Goal: Task Accomplishment & Management: Complete application form

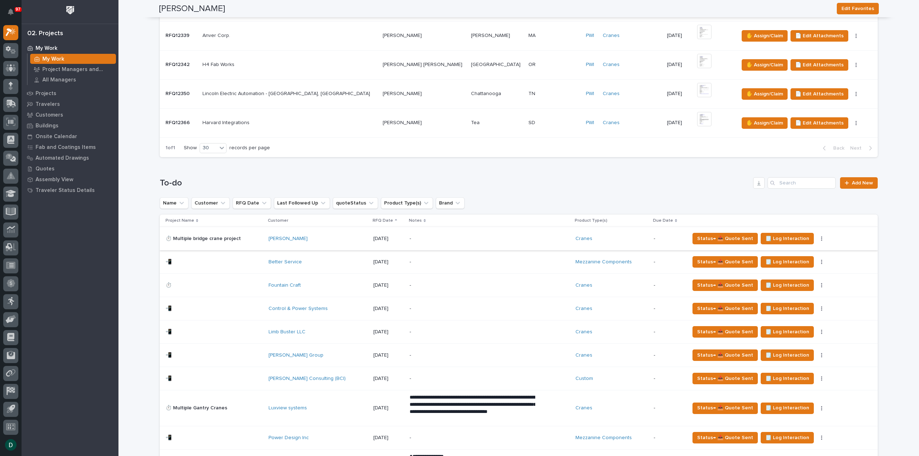
scroll to position [502, 0]
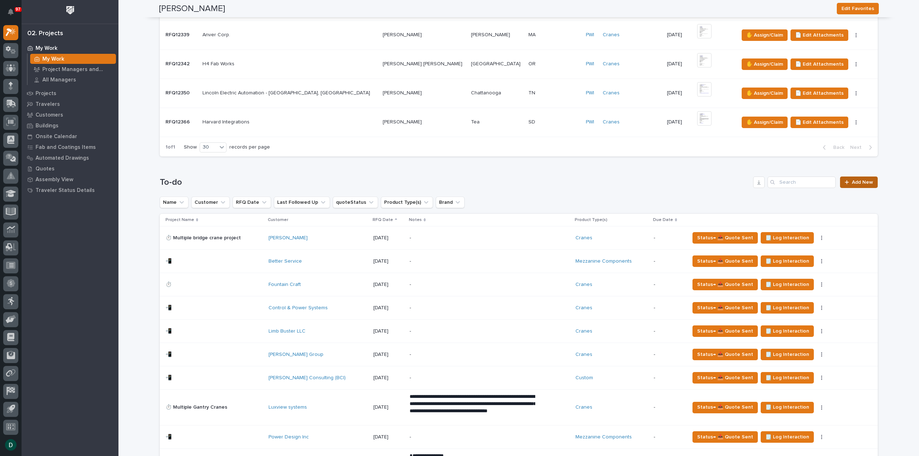
click at [857, 180] on span "Add New" at bounding box center [861, 182] width 21 height 5
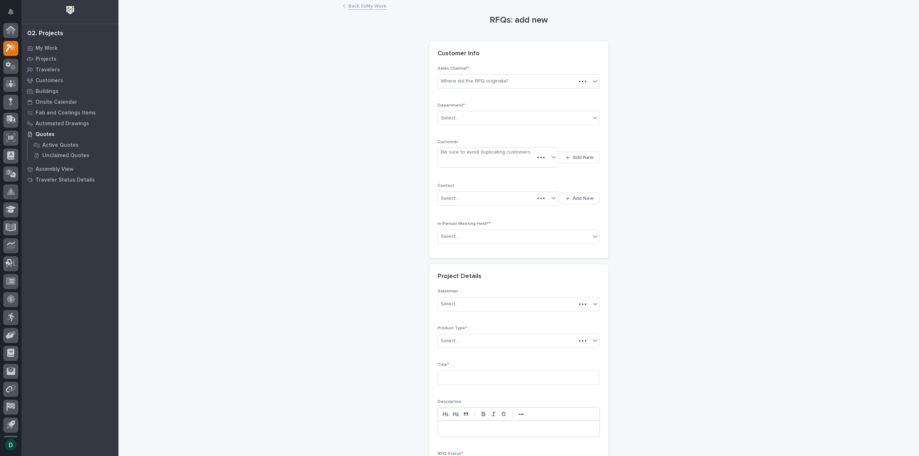
scroll to position [16, 0]
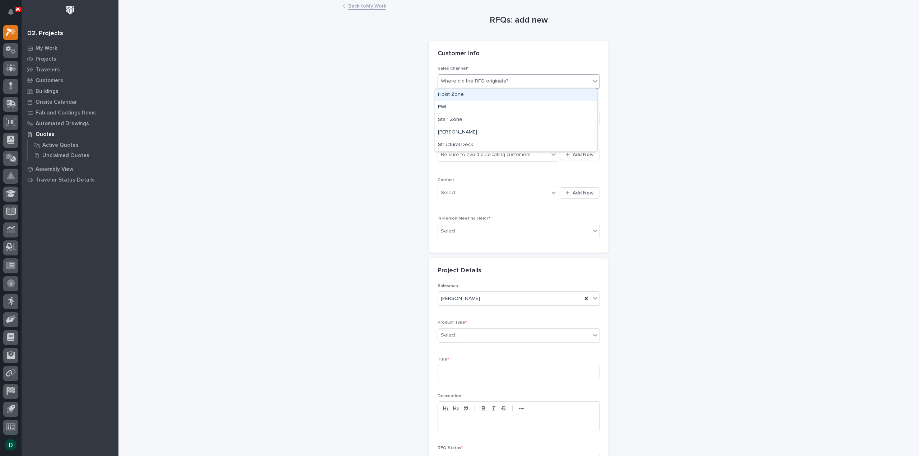
click at [505, 78] on div "Where did the RFQ originate?" at bounding box center [514, 81] width 152 height 12
click at [465, 103] on div "PWI" at bounding box center [515, 107] width 161 height 13
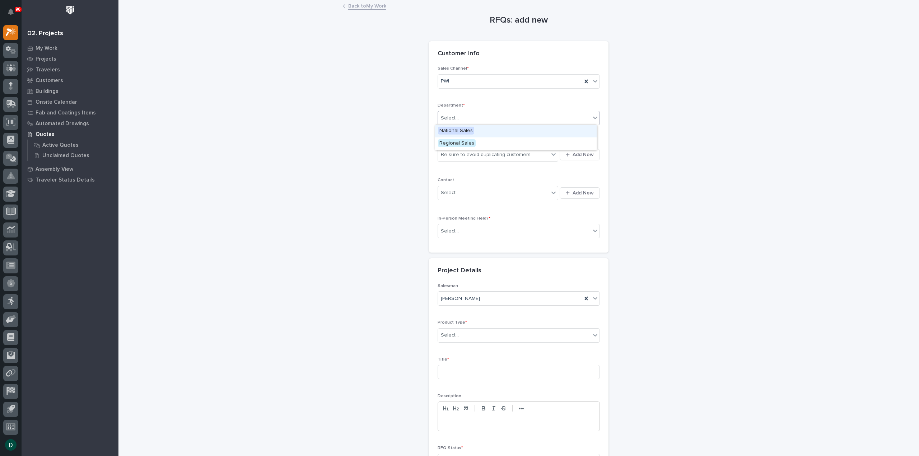
click at [467, 121] on div "Select..." at bounding box center [514, 118] width 152 height 12
click at [468, 129] on span "National Sales" at bounding box center [456, 131] width 36 height 8
click at [485, 155] on div "Be sure to avoid duplicating customers" at bounding box center [486, 155] width 90 height 8
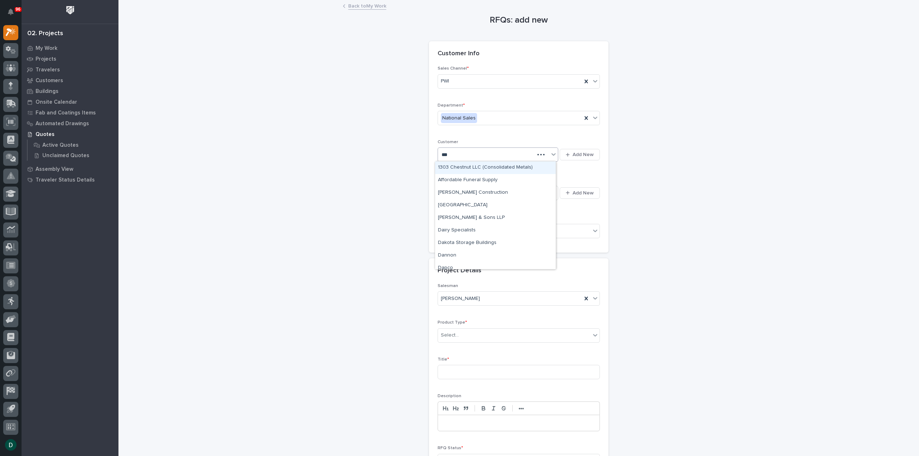
type input "****"
click at [472, 168] on div "Dach Vehicles" at bounding box center [495, 167] width 121 height 13
click at [477, 192] on div "Select..." at bounding box center [493, 193] width 111 height 12
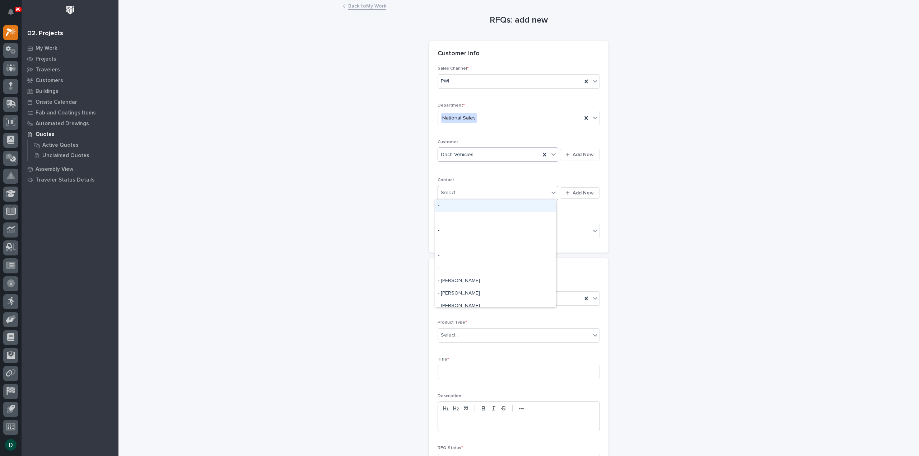
click at [477, 192] on div "Select..." at bounding box center [493, 193] width 111 height 12
click at [492, 232] on div "Select..." at bounding box center [514, 231] width 152 height 12
click at [460, 243] on div "Yes" at bounding box center [515, 243] width 161 height 13
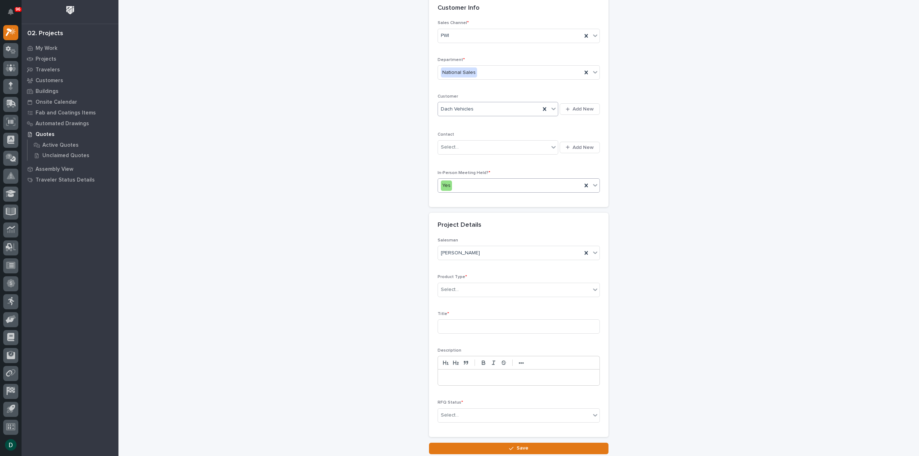
scroll to position [72, 0]
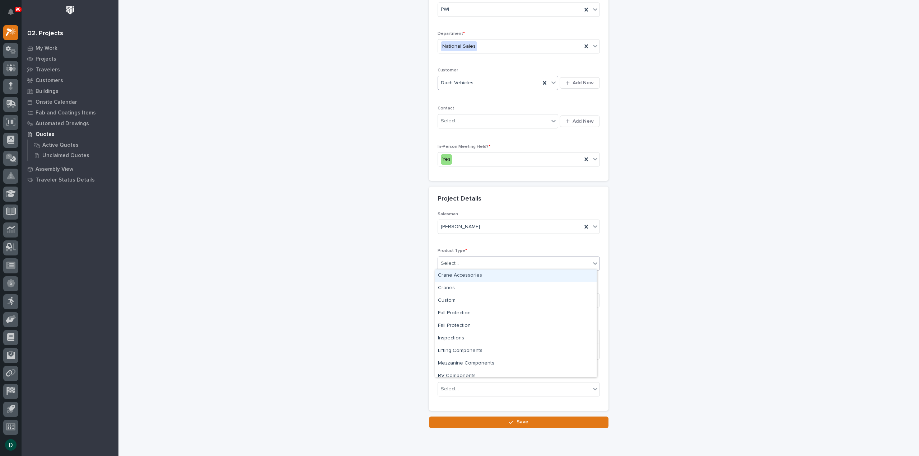
click at [476, 261] on div "Select..." at bounding box center [514, 264] width 152 height 12
click at [472, 290] on div "Cranes" at bounding box center [515, 288] width 161 height 13
click at [471, 303] on input at bounding box center [518, 300] width 162 height 14
type input "Crane System"
click at [480, 386] on div "Select..." at bounding box center [514, 389] width 152 height 12
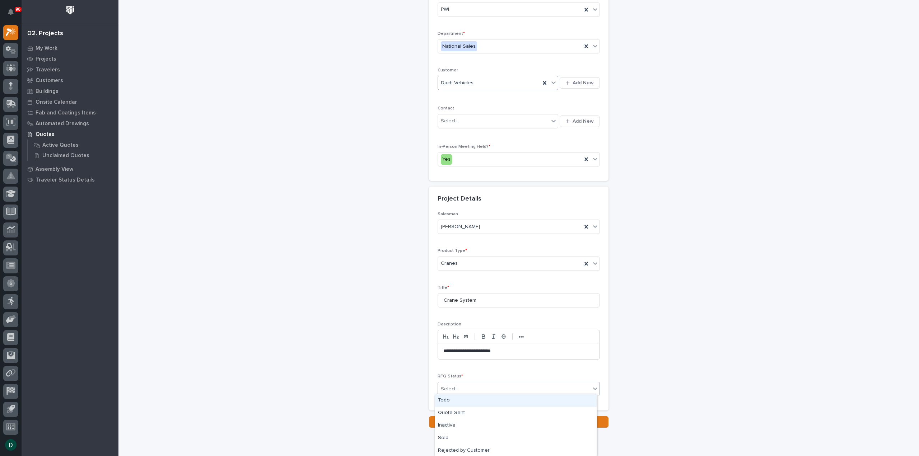
click at [455, 403] on div "Todo" at bounding box center [515, 400] width 161 height 13
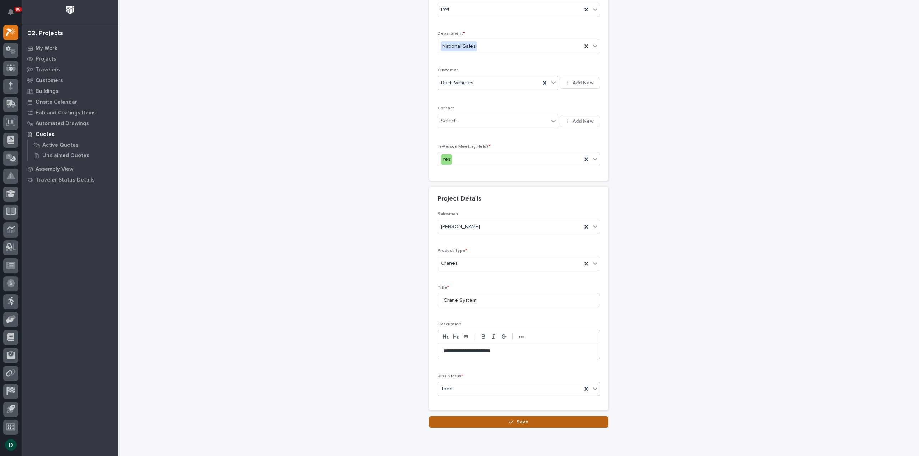
click at [517, 419] on span "Save" at bounding box center [522, 422] width 12 height 6
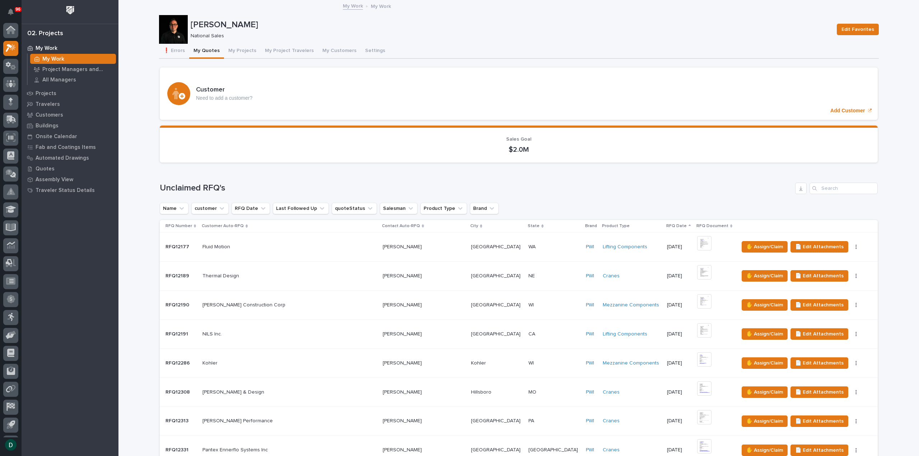
click at [859, 254] on td "✋ Assign/Claim 📄 Edit Attachments 🪧 Edit Brand" at bounding box center [807, 246] width 142 height 29
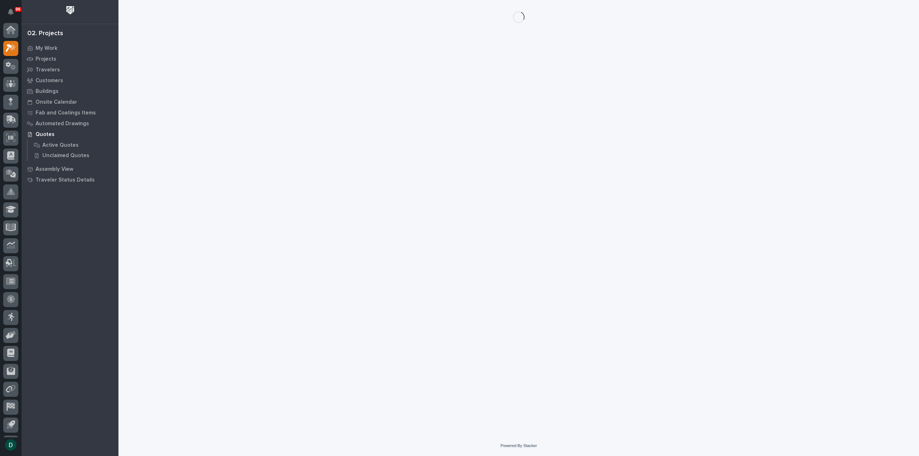
scroll to position [16, 0]
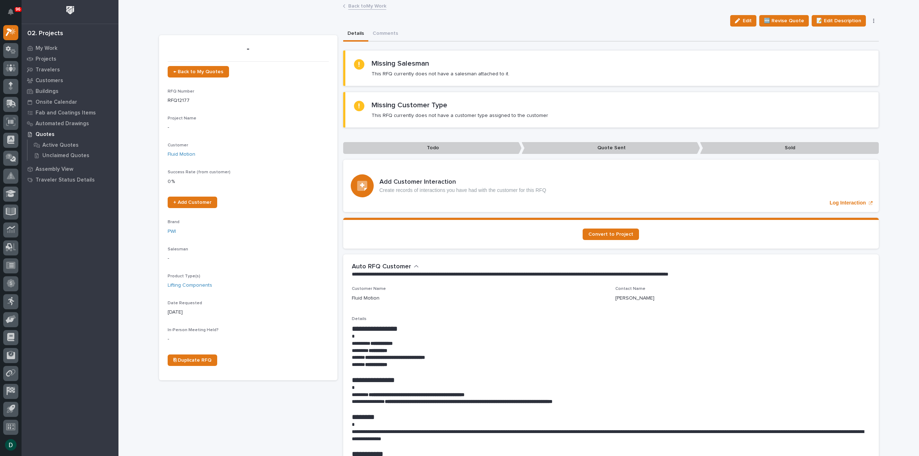
click at [350, 3] on link "Back to My Work" at bounding box center [367, 5] width 38 height 8
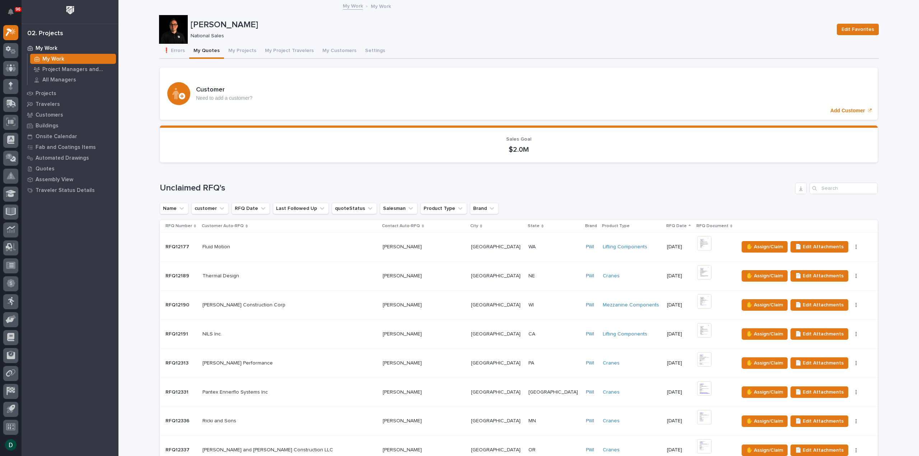
scroll to position [359, 0]
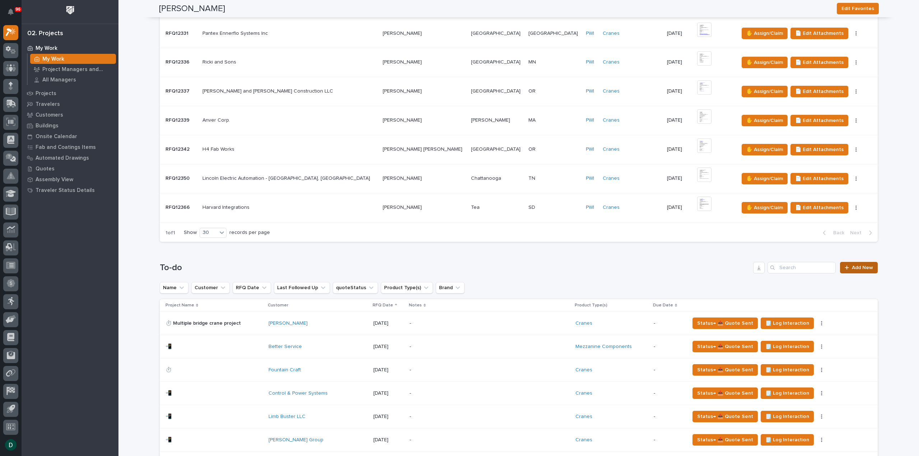
click at [859, 266] on span "Add New" at bounding box center [861, 267] width 21 height 5
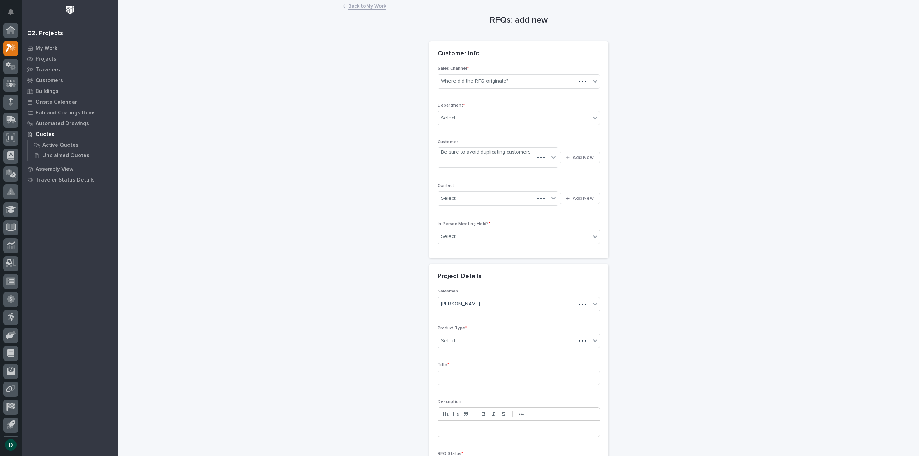
scroll to position [16, 0]
click at [502, 80] on div "Where did the RFQ originate?" at bounding box center [474, 82] width 67 height 8
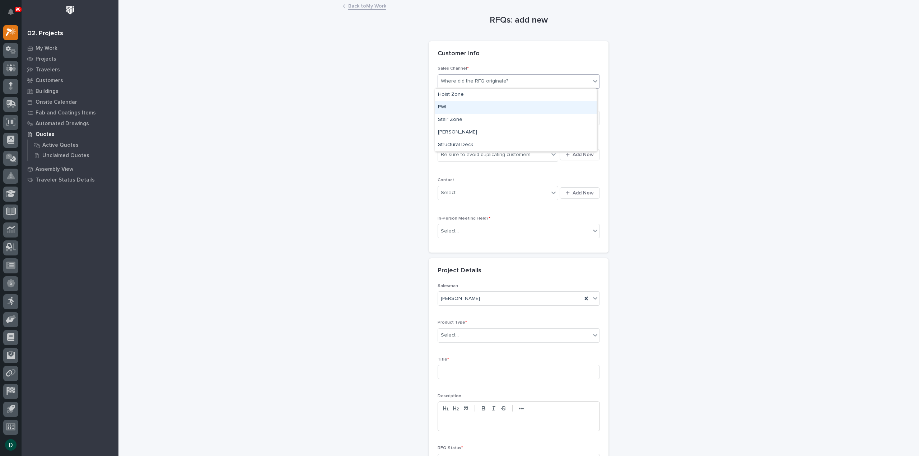
click at [469, 107] on div "PWI" at bounding box center [515, 107] width 161 height 13
click at [458, 122] on div "Select..." at bounding box center [514, 118] width 152 height 12
click at [461, 131] on span "National Sales" at bounding box center [456, 131] width 36 height 8
click at [466, 154] on div "Be sure to avoid duplicating customers" at bounding box center [486, 155] width 90 height 8
type input "*******"
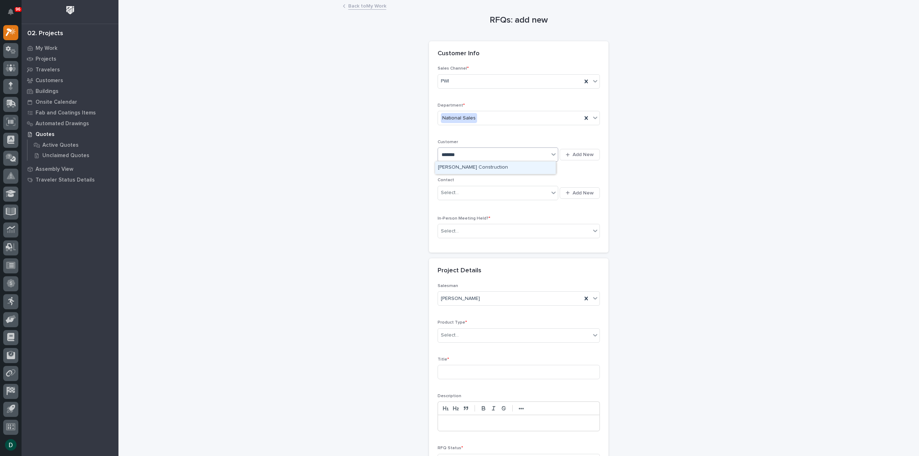
click at [474, 170] on div "[PERSON_NAME] Construction" at bounding box center [495, 167] width 121 height 13
click at [480, 194] on div "Select..." at bounding box center [493, 193] width 111 height 12
click at [481, 192] on div "Select..." at bounding box center [493, 193] width 111 height 12
click at [471, 231] on div "Select..." at bounding box center [514, 231] width 152 height 12
click at [466, 257] on div "No" at bounding box center [515, 256] width 161 height 13
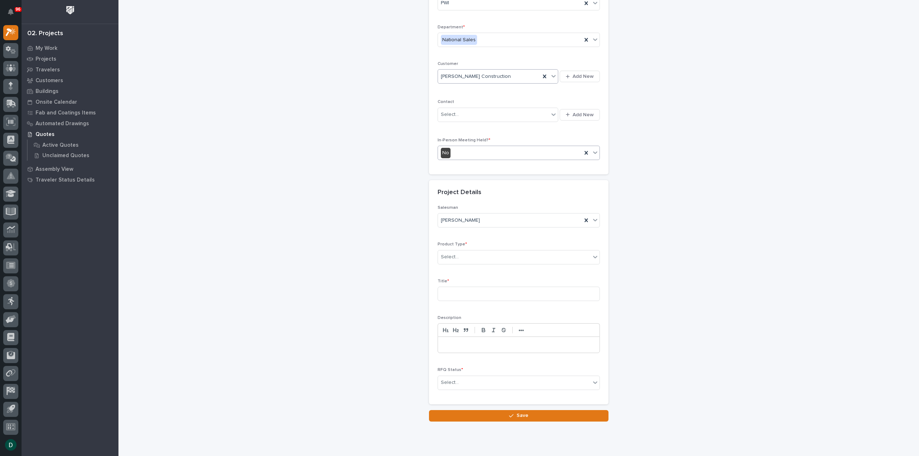
scroll to position [97, 0]
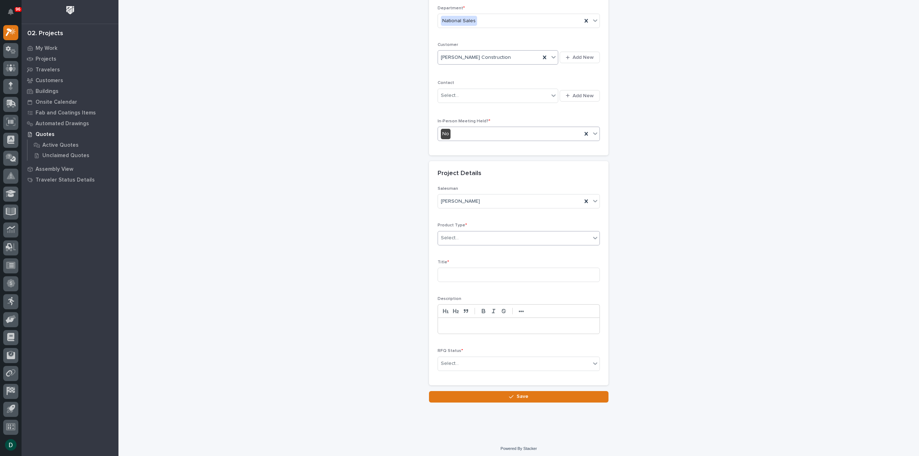
click at [475, 239] on div "Select..." at bounding box center [514, 238] width 152 height 12
click at [464, 264] on div "Cranes" at bounding box center [515, 262] width 161 height 13
click at [462, 269] on input at bounding box center [518, 275] width 162 height 14
type input "Underhung crane quote"
click at [469, 358] on div "Select..." at bounding box center [514, 364] width 152 height 12
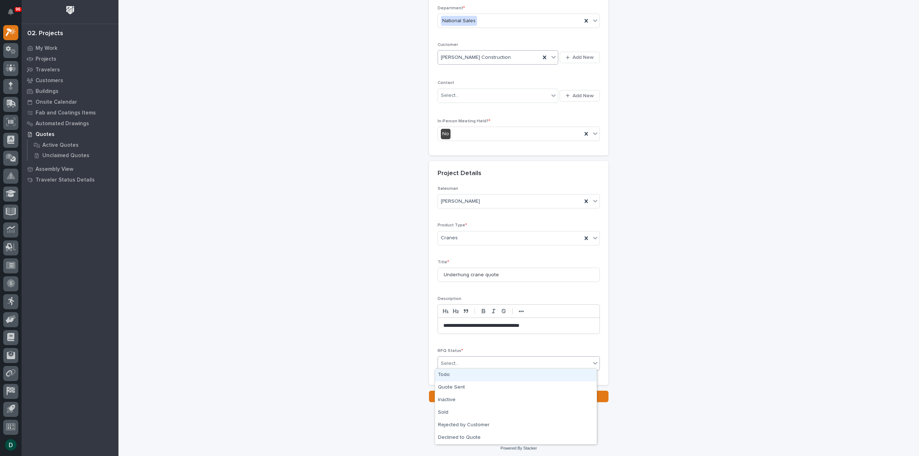
click at [470, 375] on div "Todo" at bounding box center [515, 375] width 161 height 13
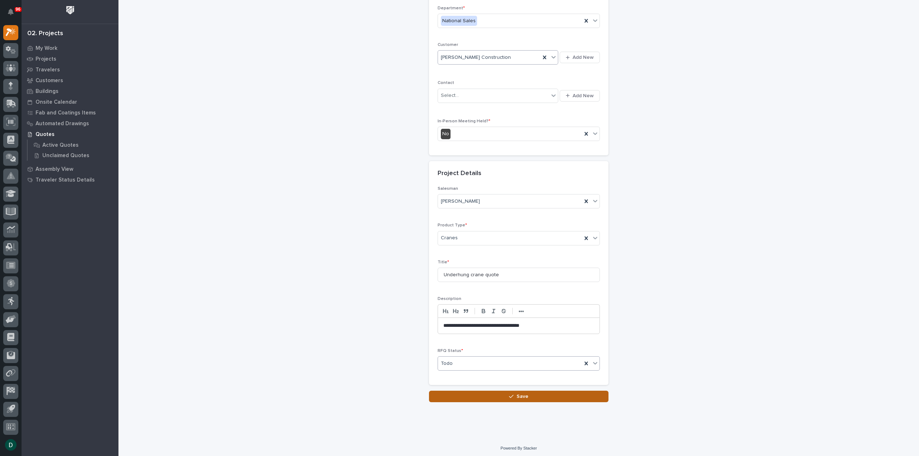
drag, startPoint x: 502, startPoint y: 395, endPoint x: 515, endPoint y: 396, distance: 12.3
click at [503, 395] on button "Save" at bounding box center [518, 396] width 179 height 11
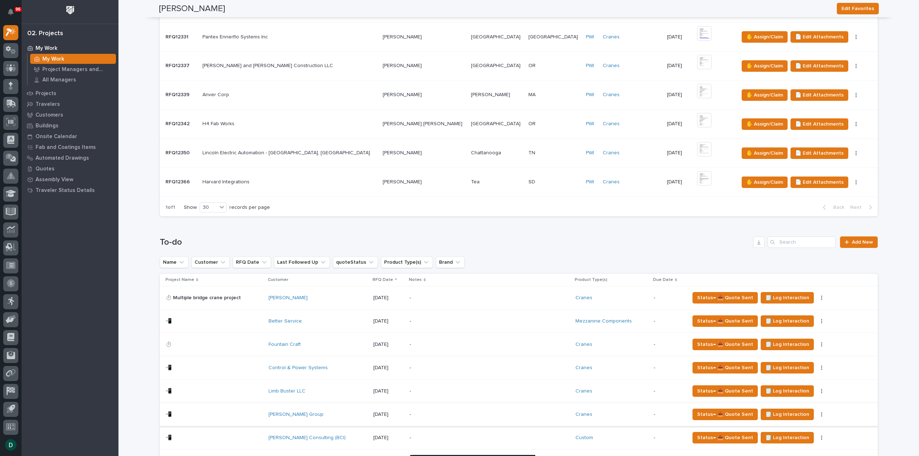
scroll to position [359, 0]
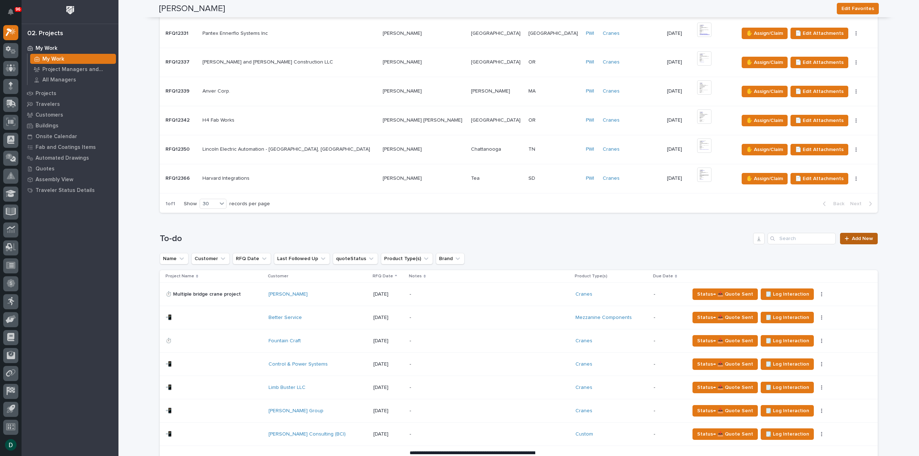
click at [858, 237] on span "Add New" at bounding box center [861, 238] width 21 height 5
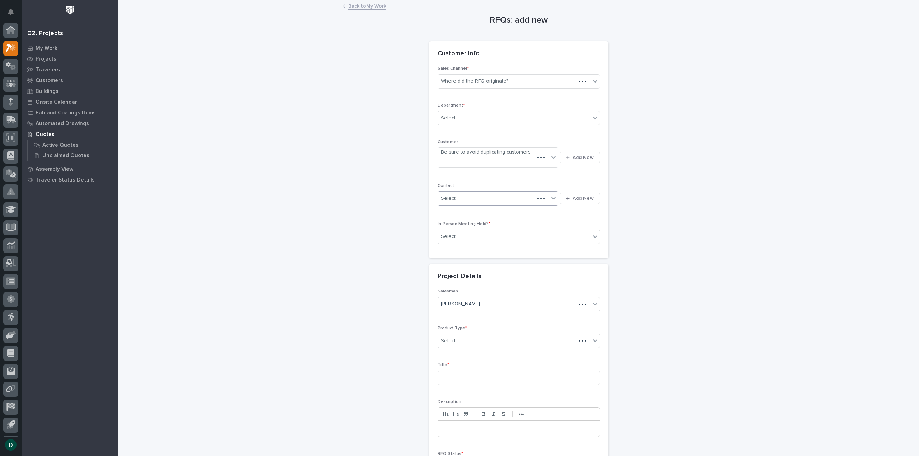
scroll to position [16, 0]
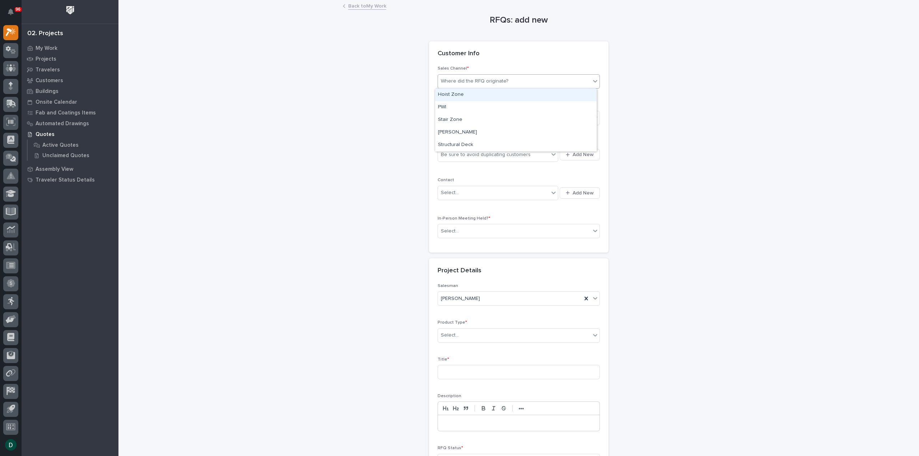
click at [484, 81] on div "Where did the RFQ originate?" at bounding box center [474, 82] width 67 height 8
click at [472, 93] on div "Hoist Zone" at bounding box center [515, 95] width 161 height 13
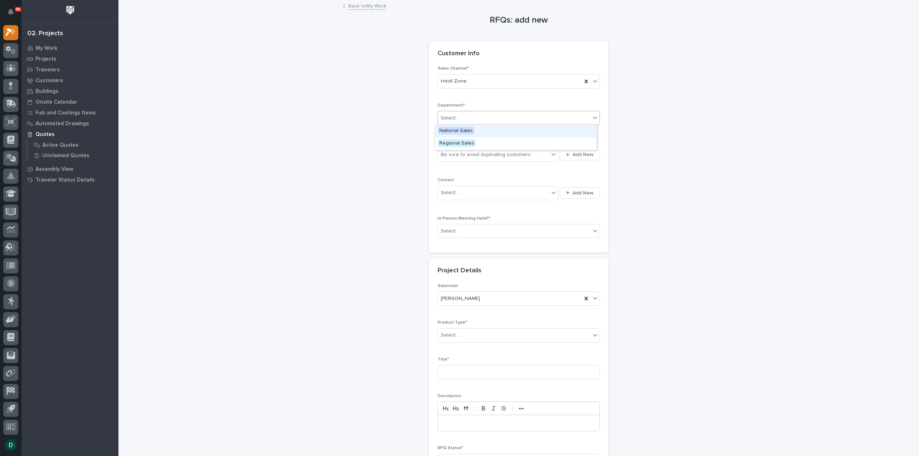
click at [467, 121] on div "Select..." at bounding box center [514, 118] width 152 height 12
click at [466, 131] on span "National Sales" at bounding box center [456, 131] width 36 height 8
click at [476, 151] on div "Be sure to avoid duplicating customers" at bounding box center [486, 155] width 90 height 8
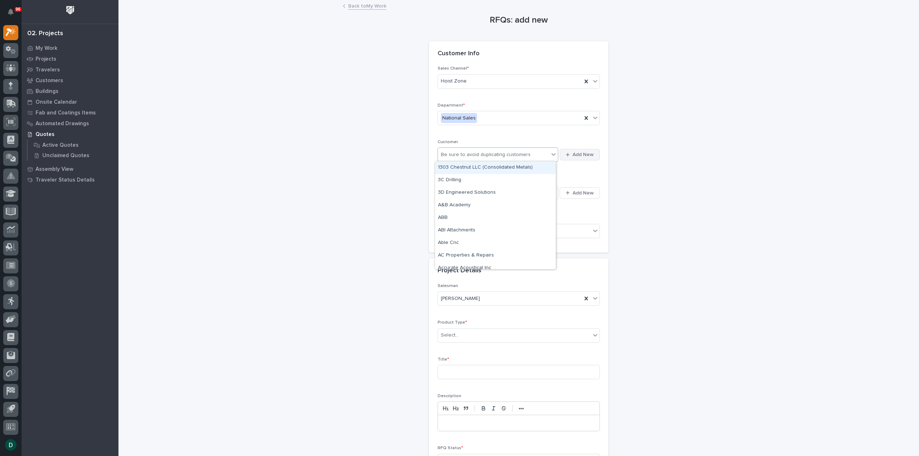
click at [589, 155] on span "Add New" at bounding box center [582, 154] width 21 height 6
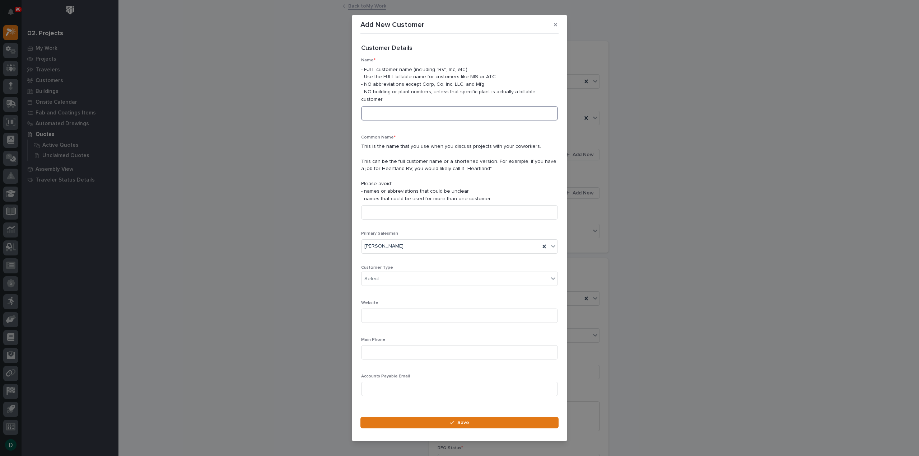
click at [397, 111] on input at bounding box center [459, 113] width 197 height 14
type input "Standard Iron"
click at [414, 211] on input at bounding box center [459, 212] width 197 height 14
type input "Standard Iron"
click at [404, 274] on div "Select..." at bounding box center [454, 279] width 187 height 12
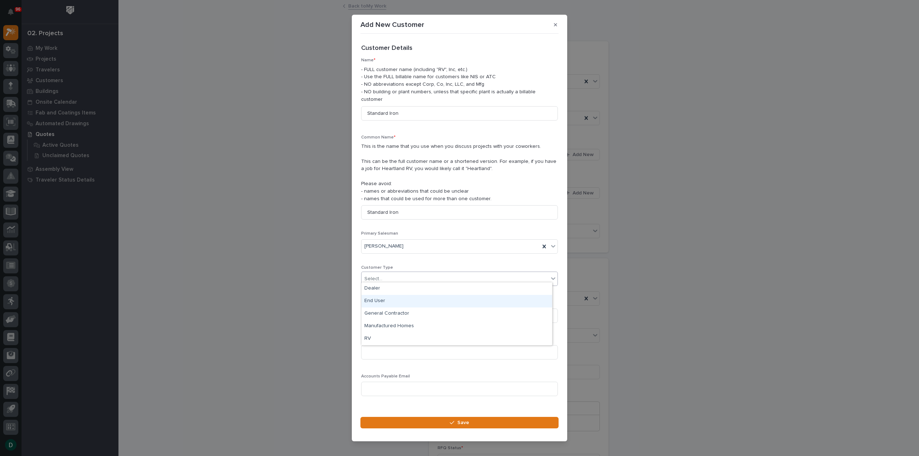
click at [390, 303] on div "End User" at bounding box center [456, 301] width 191 height 13
click at [477, 422] on button "Save" at bounding box center [459, 422] width 198 height 11
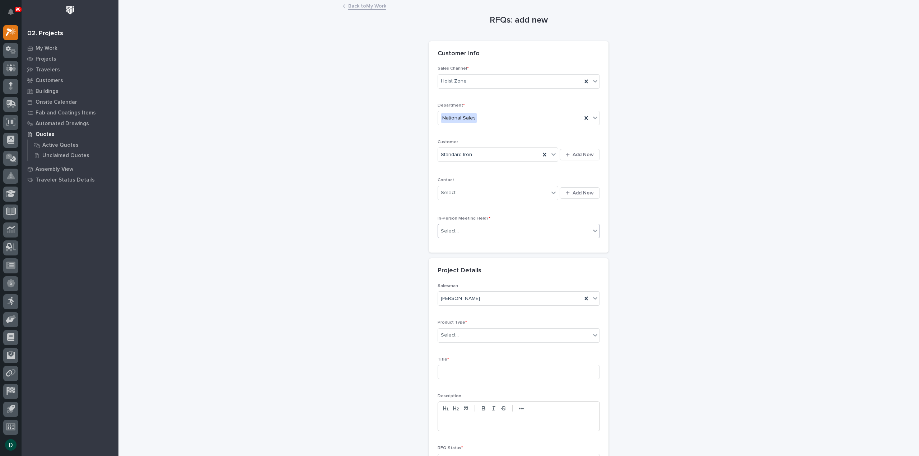
click at [487, 232] on div "Select..." at bounding box center [514, 231] width 152 height 12
click at [478, 258] on div "No" at bounding box center [515, 256] width 161 height 13
click at [479, 331] on div "Select..." at bounding box center [514, 335] width 152 height 12
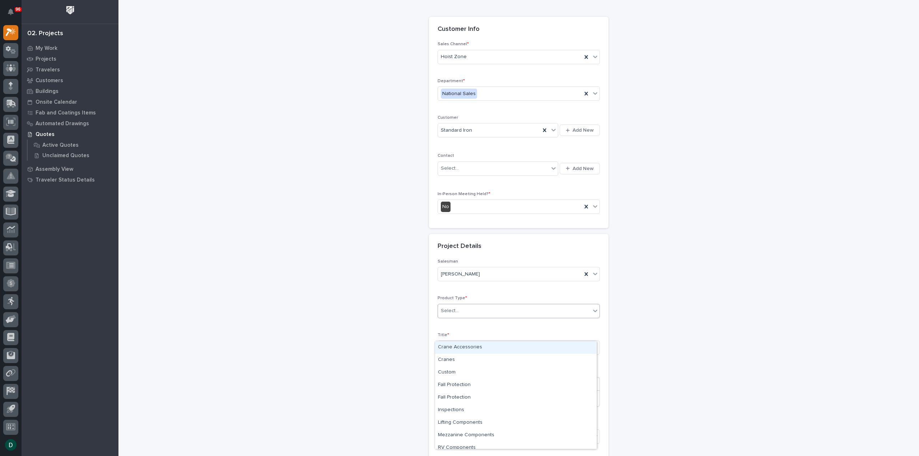
scroll to position [36, 0]
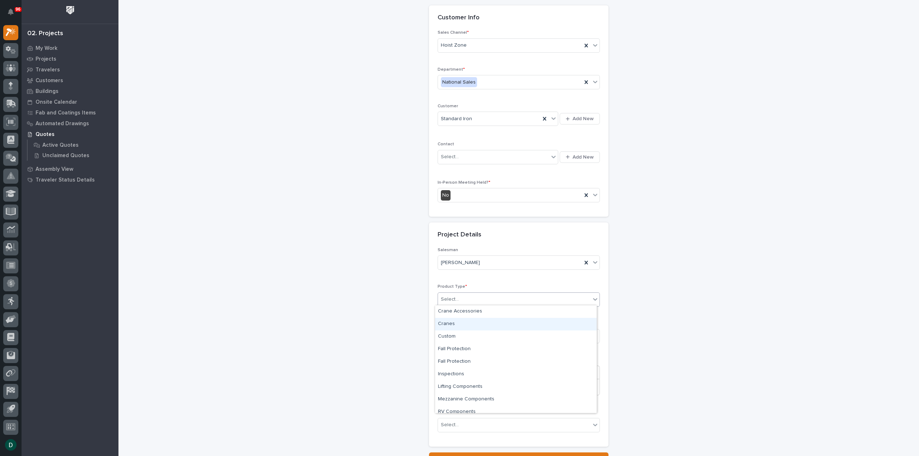
click at [462, 325] on div "Cranes" at bounding box center [515, 324] width 161 height 13
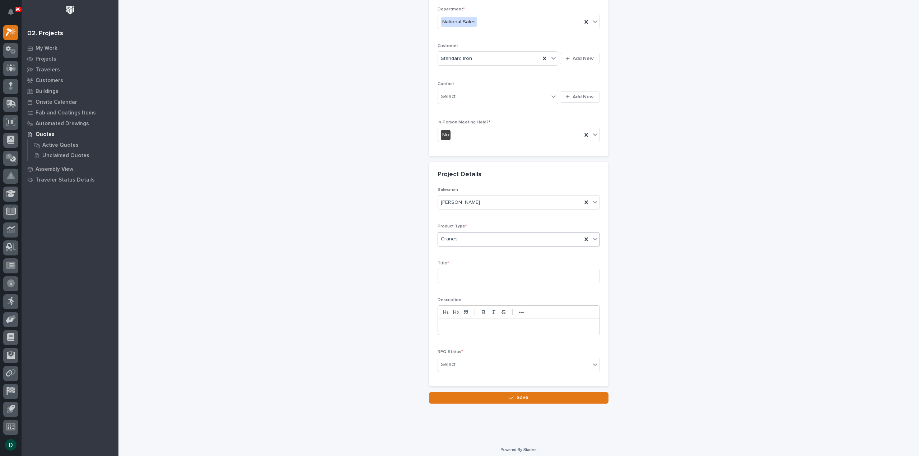
scroll to position [97, 0]
click at [457, 272] on input at bounding box center [518, 275] width 162 height 14
type input "GM15 Crane Project"
click at [469, 327] on p at bounding box center [518, 325] width 151 height 7
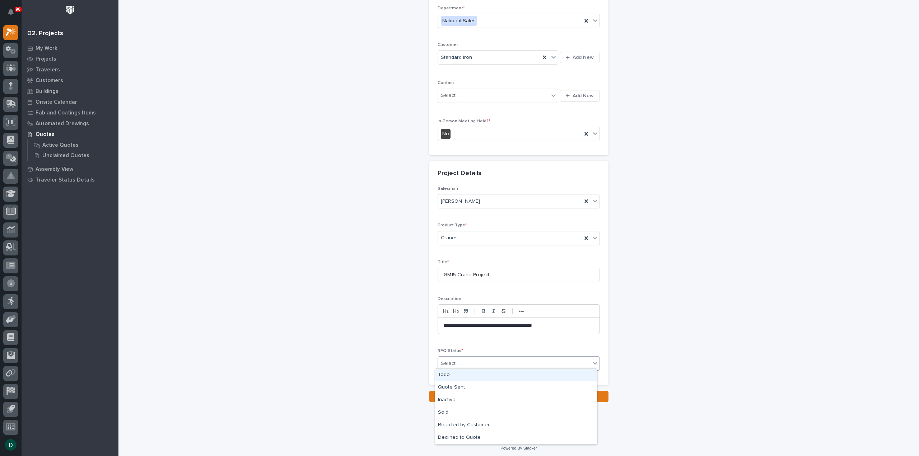
click at [492, 361] on div "Select..." at bounding box center [514, 364] width 152 height 12
click at [469, 374] on div "Todo" at bounding box center [515, 375] width 161 height 13
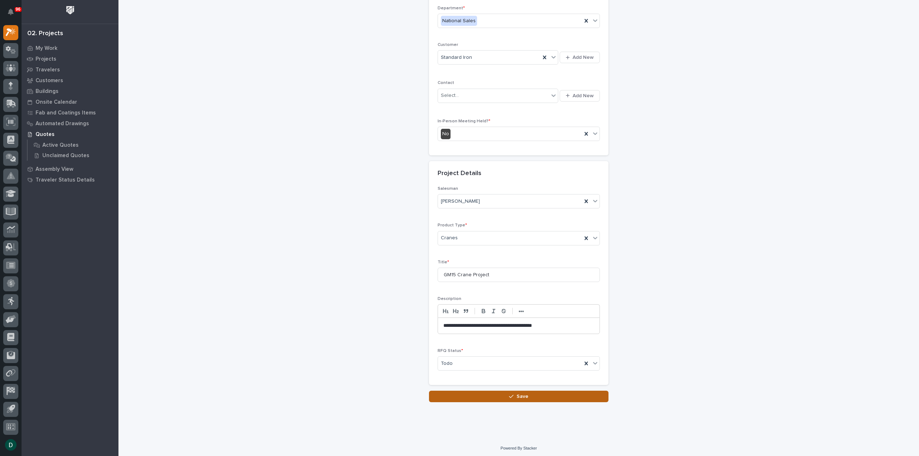
click at [528, 392] on button "Save" at bounding box center [518, 396] width 179 height 11
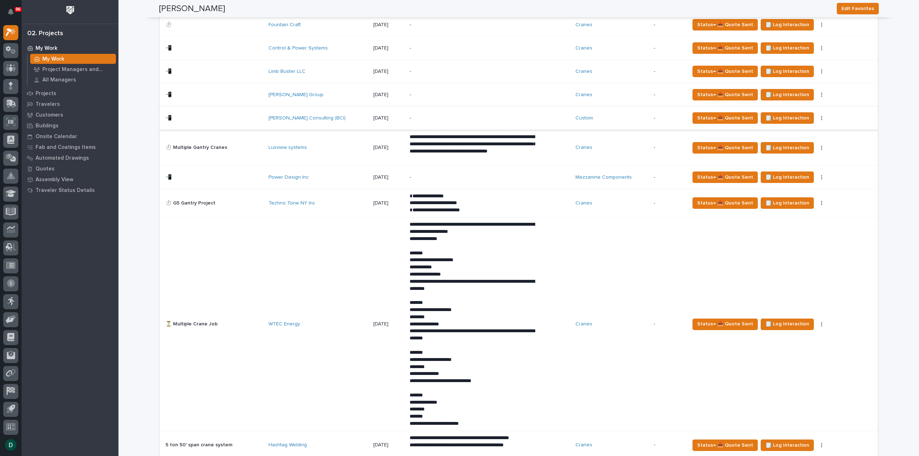
scroll to position [825, 0]
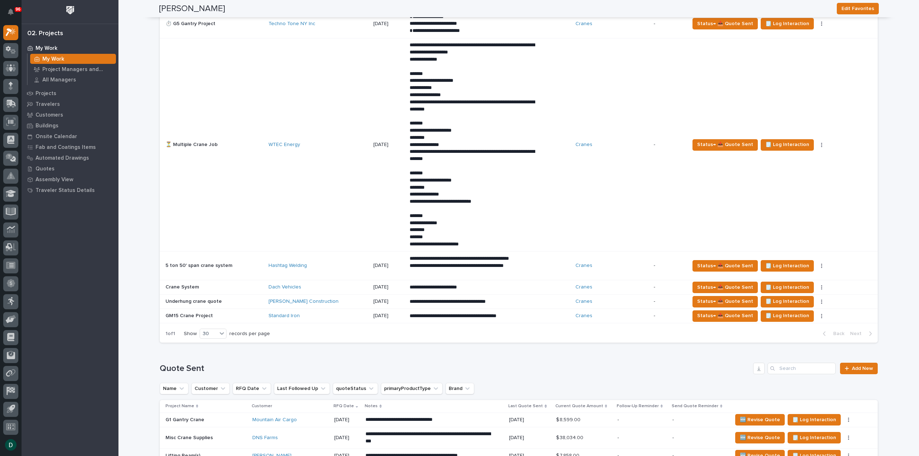
click at [215, 261] on p "5 ton 50' span crane system" at bounding box center [199, 265] width 68 height 8
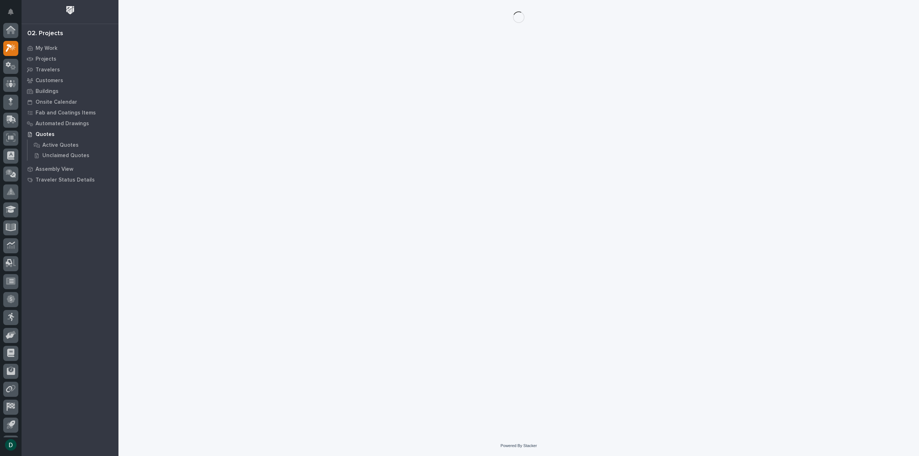
scroll to position [16, 0]
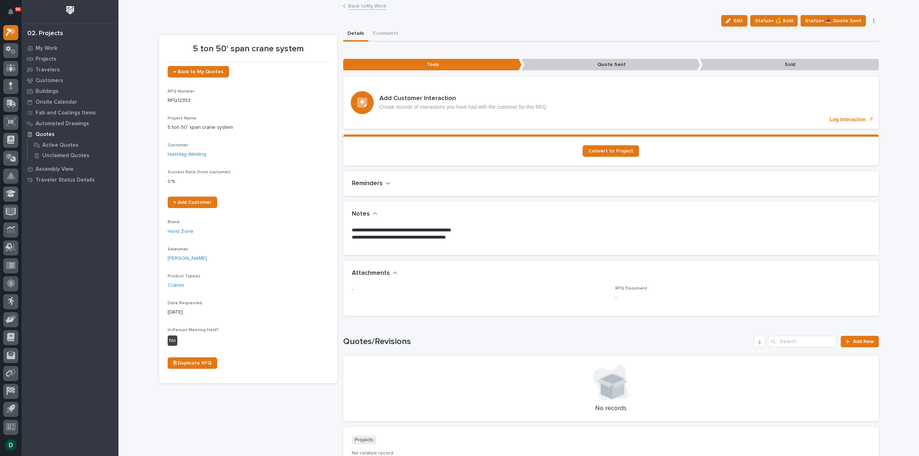
click at [361, 7] on link "Back to My Work" at bounding box center [367, 5] width 38 height 8
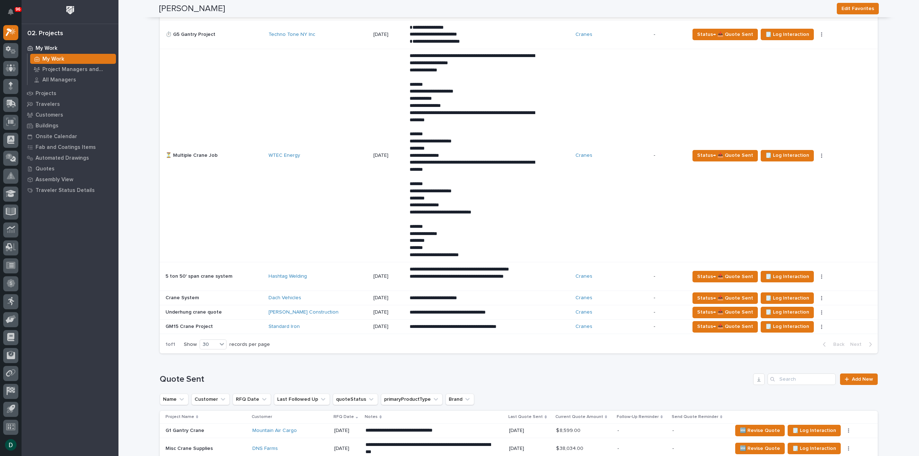
scroll to position [825, 0]
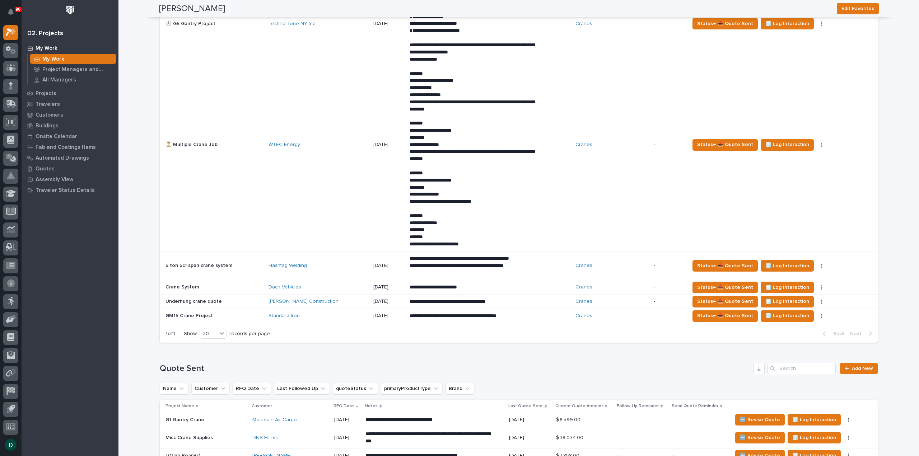
click at [210, 264] on p "5 ton 50' span crane system" at bounding box center [199, 265] width 68 height 8
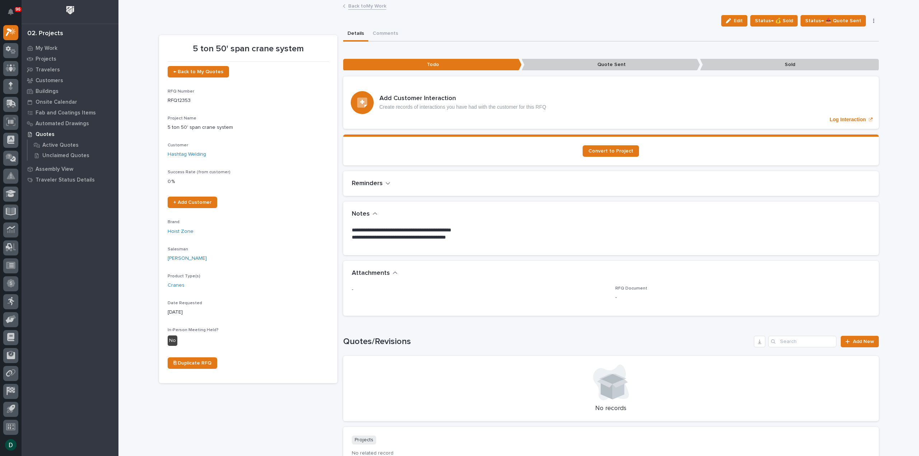
click at [376, 5] on link "Back to My Work" at bounding box center [367, 5] width 38 height 8
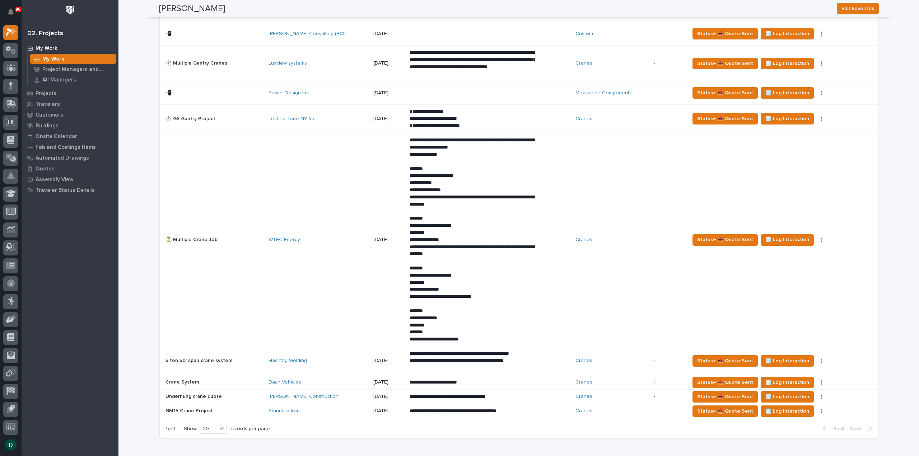
scroll to position [718, 0]
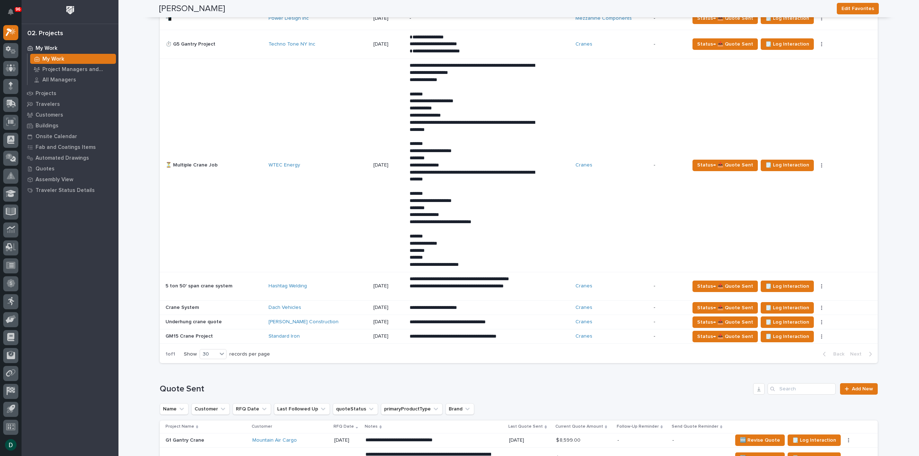
click at [250, 334] on p at bounding box center [213, 336] width 97 height 6
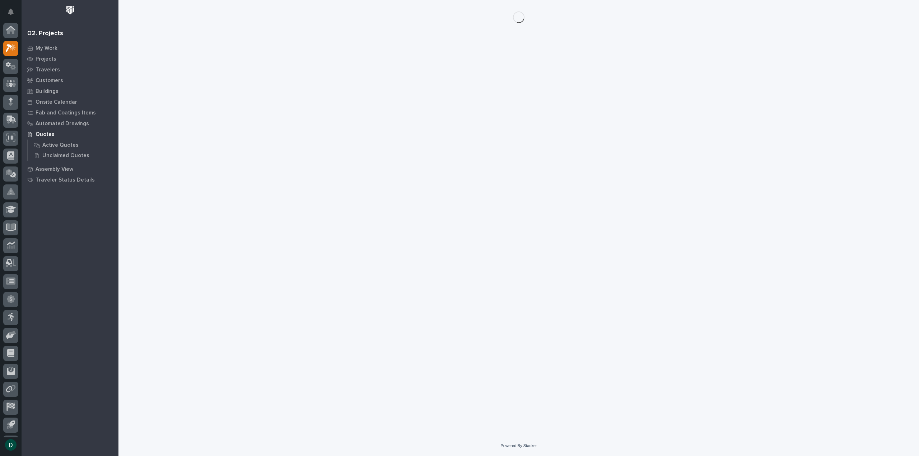
scroll to position [16, 0]
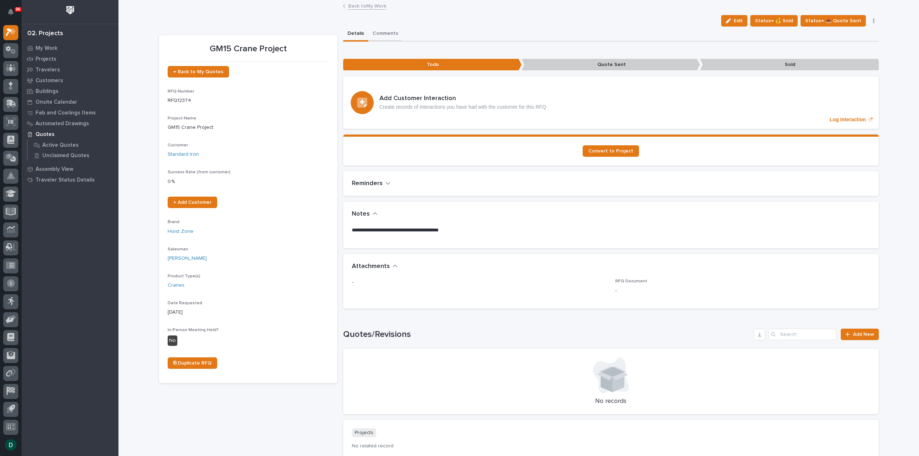
click at [381, 33] on button "Comments" at bounding box center [385, 34] width 34 height 15
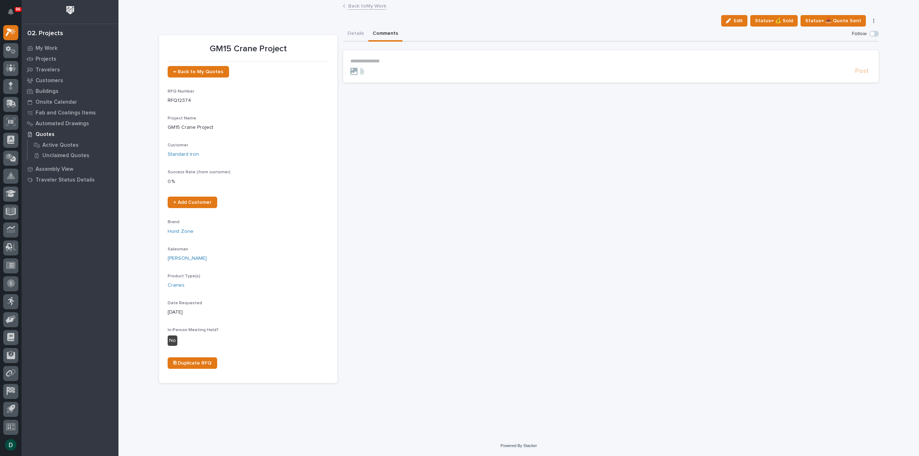
click at [389, 59] on p "**********" at bounding box center [610, 61] width 521 height 6
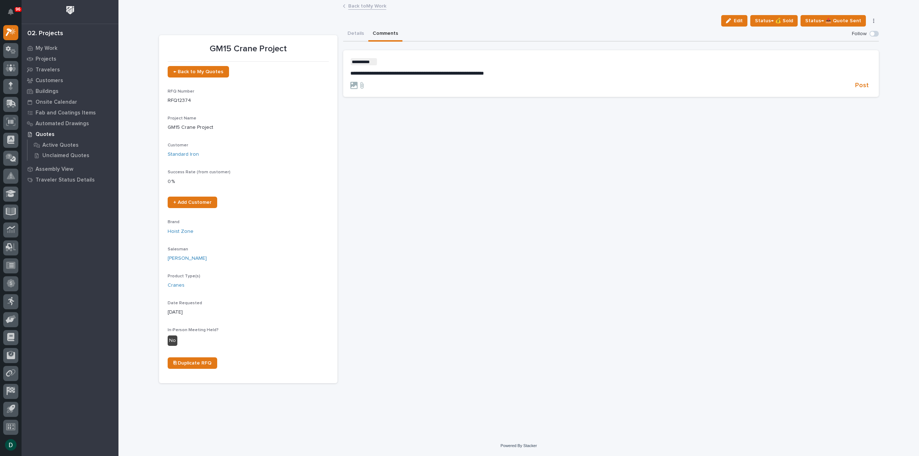
click at [398, 62] on p "﻿ * ********* ﻿ ﻿" at bounding box center [610, 61] width 521 height 7
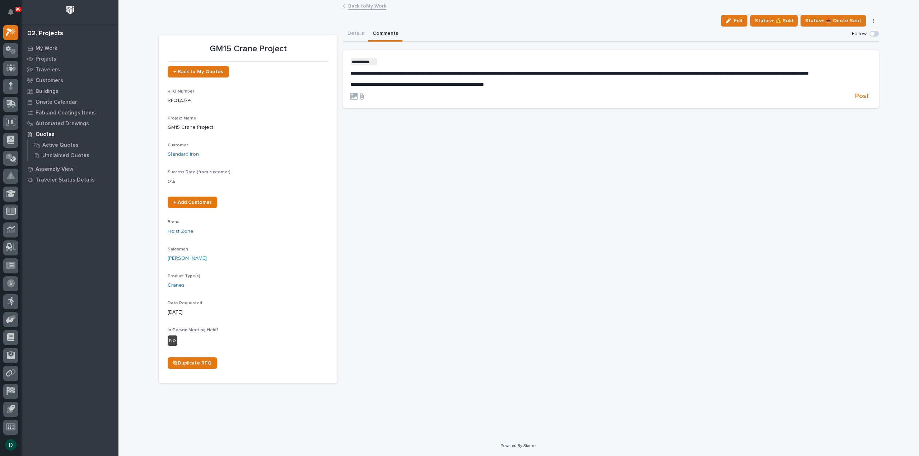
click at [539, 88] on p "**********" at bounding box center [610, 84] width 521 height 6
click at [862, 112] on span "Post" at bounding box center [862, 107] width 14 height 8
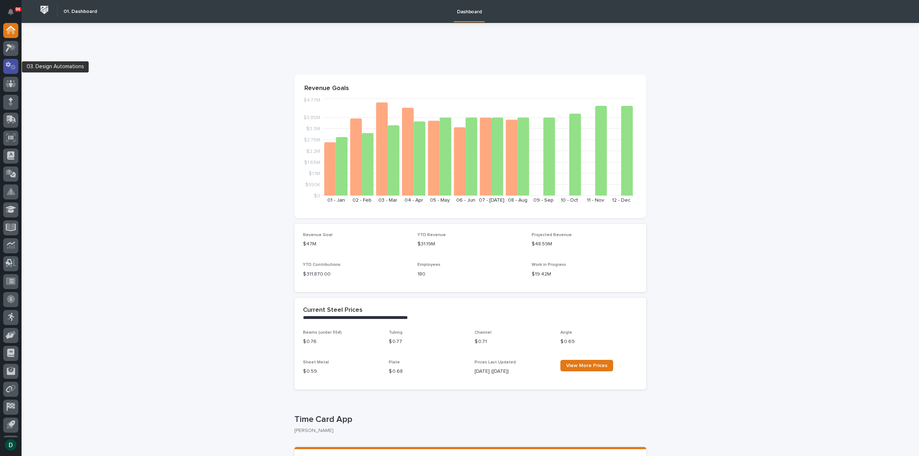
click at [13, 69] on icon at bounding box center [12, 67] width 5 height 5
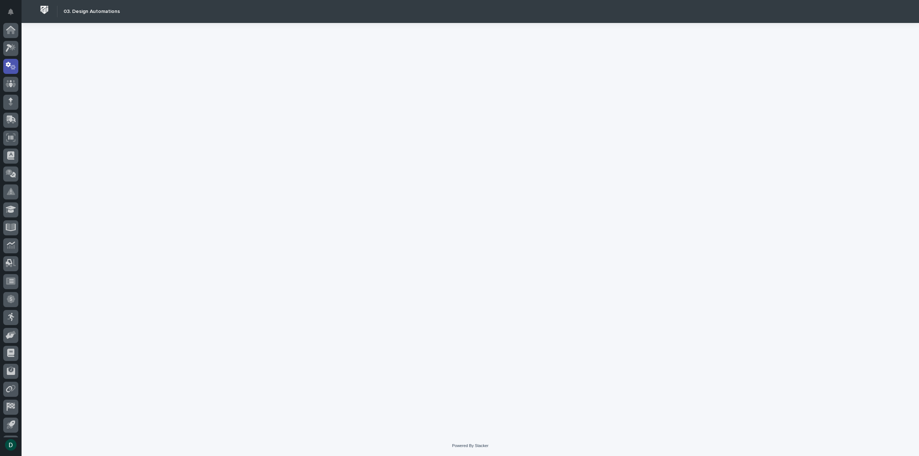
scroll to position [16, 0]
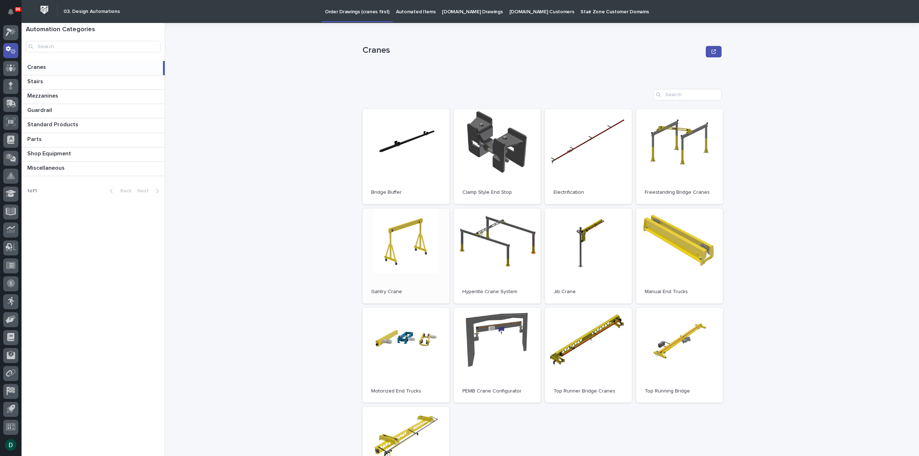
click at [402, 263] on link "Open" at bounding box center [405, 255] width 87 height 95
